Goal: Information Seeking & Learning: Find specific fact

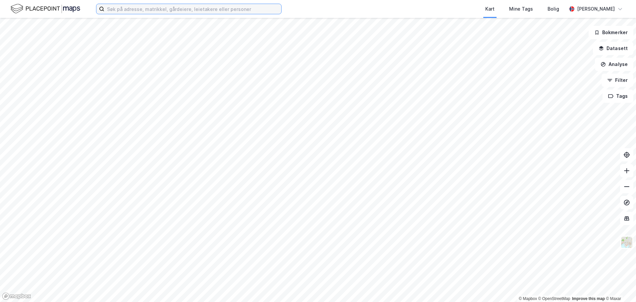
click at [136, 10] on input at bounding box center [192, 9] width 177 height 10
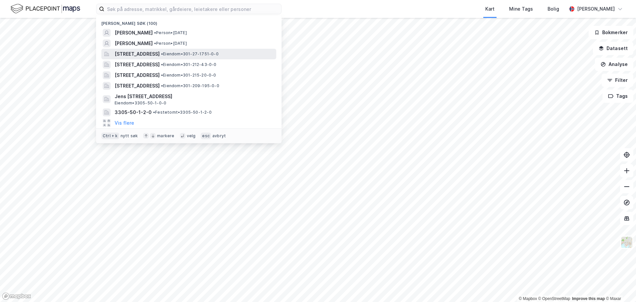
click at [160, 54] on span "[STREET_ADDRESS]" at bounding box center [137, 54] width 45 height 8
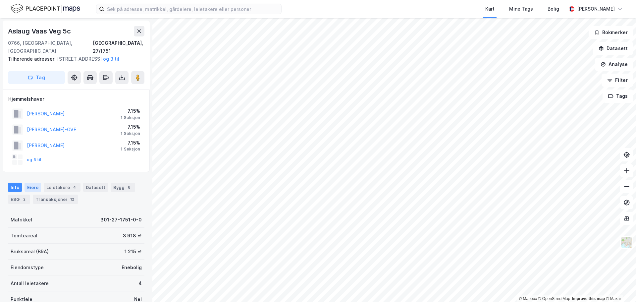
click at [33, 185] on div "Eiere" at bounding box center [33, 187] width 17 height 9
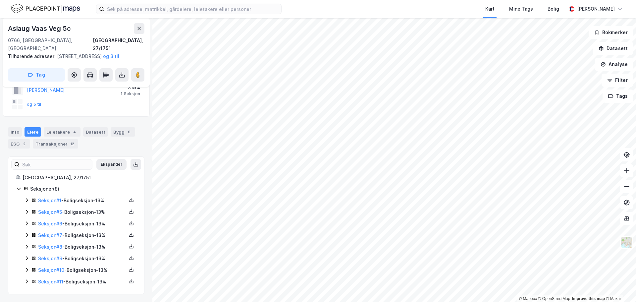
scroll to position [56, 0]
click at [28, 200] on icon at bounding box center [27, 200] width 2 height 4
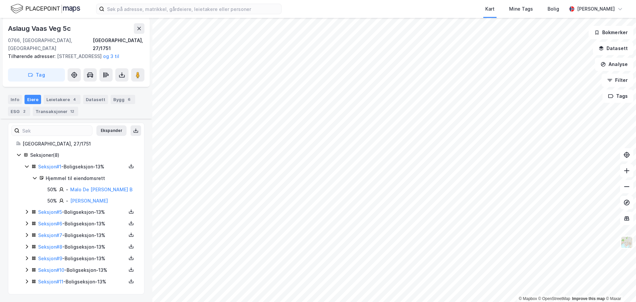
scroll to position [89, 0]
click at [27, 211] on icon at bounding box center [26, 211] width 5 height 5
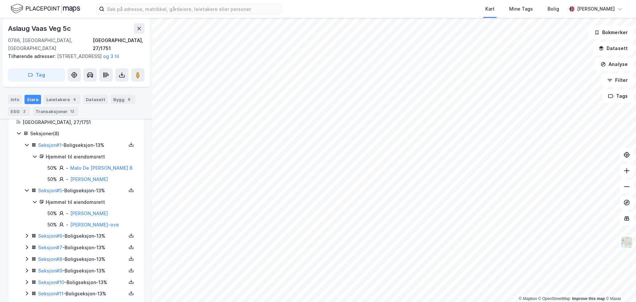
scroll to position [123, 0]
